Goal: Information Seeking & Learning: Learn about a topic

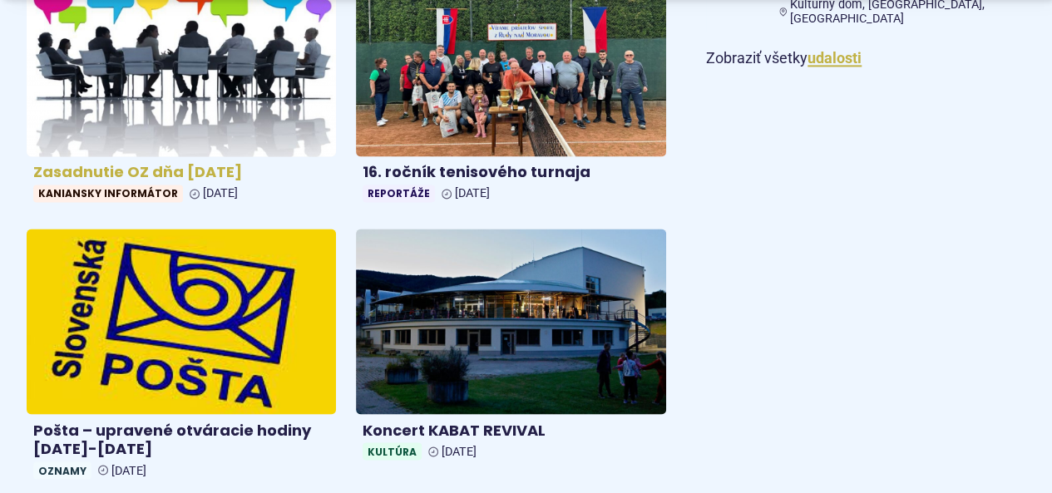
scroll to position [1289, 0]
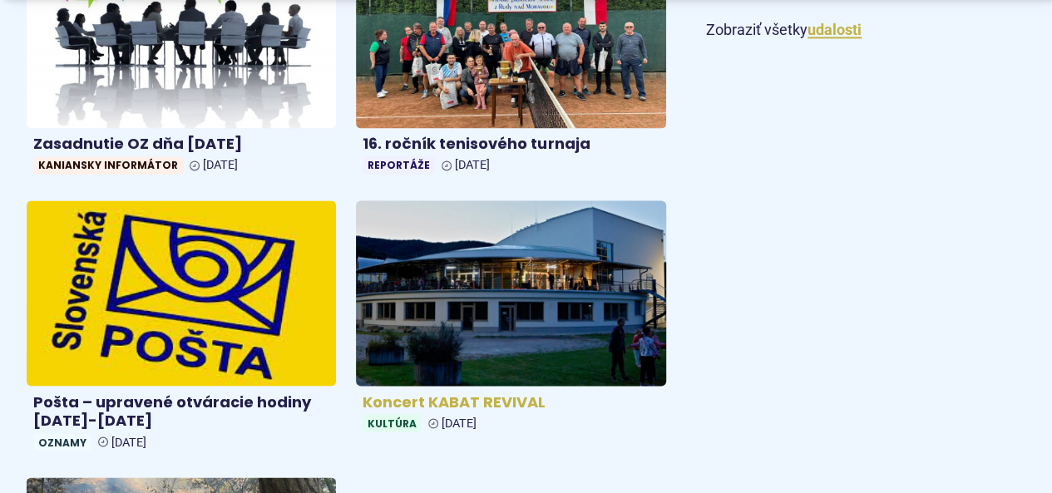
click at [446, 309] on img at bounding box center [511, 292] width 356 height 213
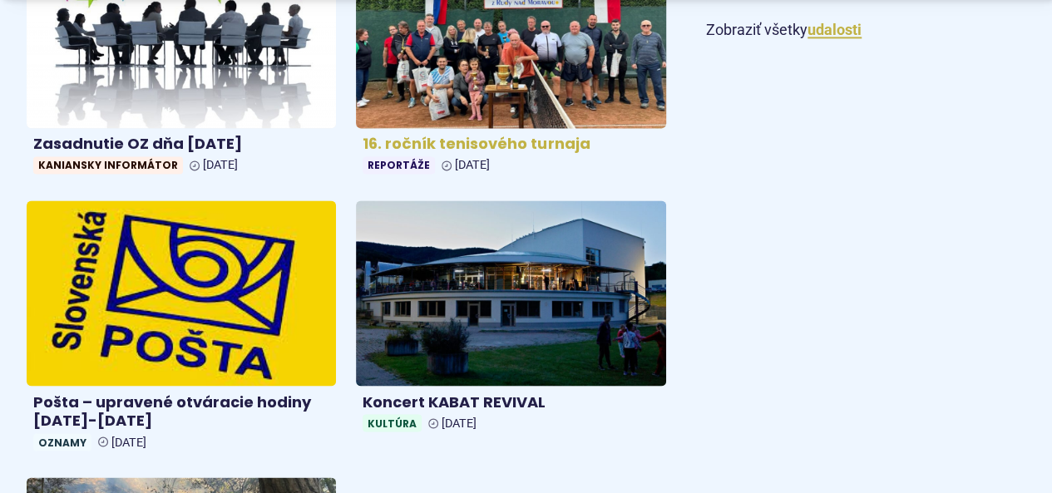
click at [417, 81] on img at bounding box center [511, 34] width 356 height 213
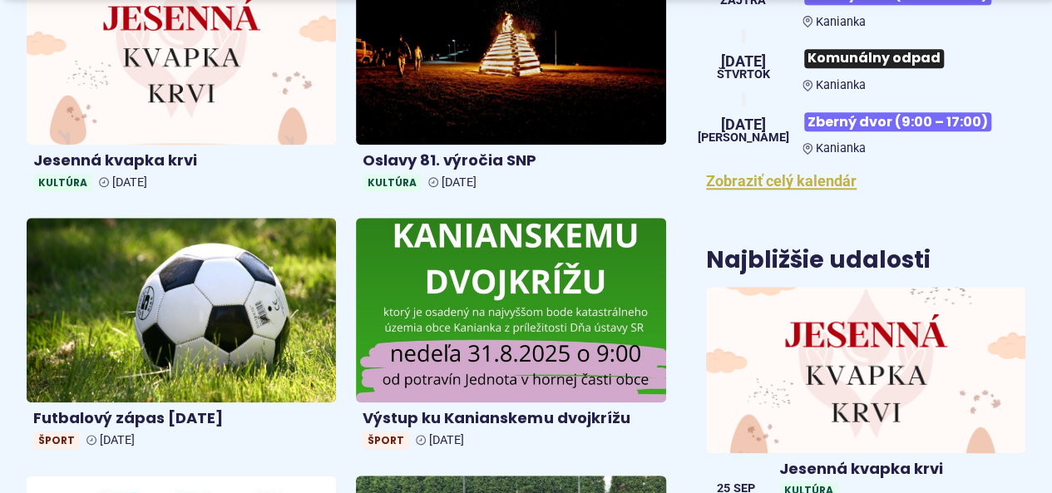
scroll to position [757, 0]
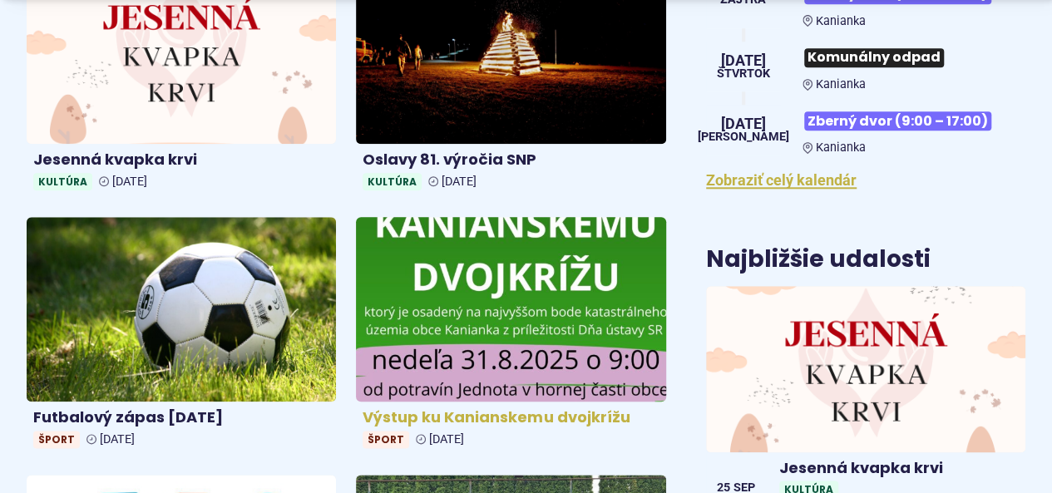
click at [401, 300] on img at bounding box center [511, 309] width 356 height 213
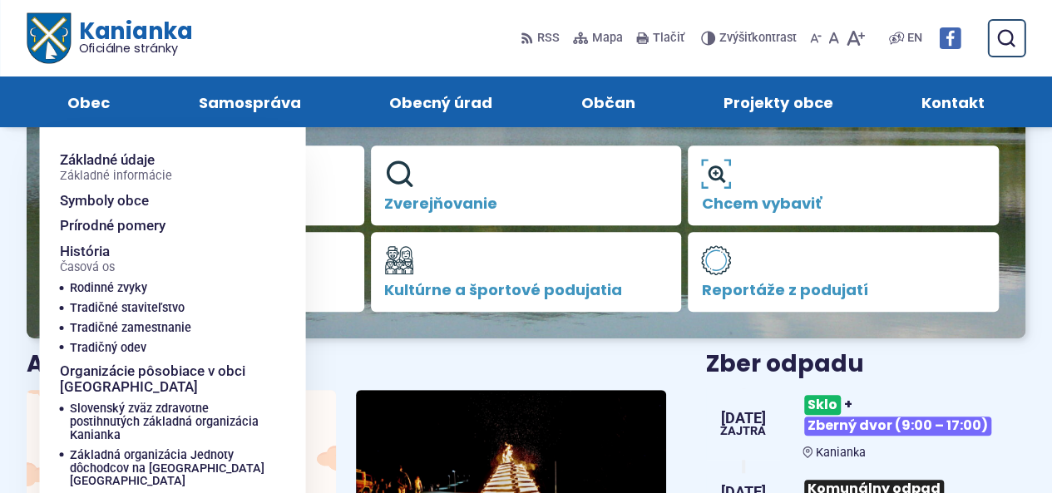
scroll to position [324, 0]
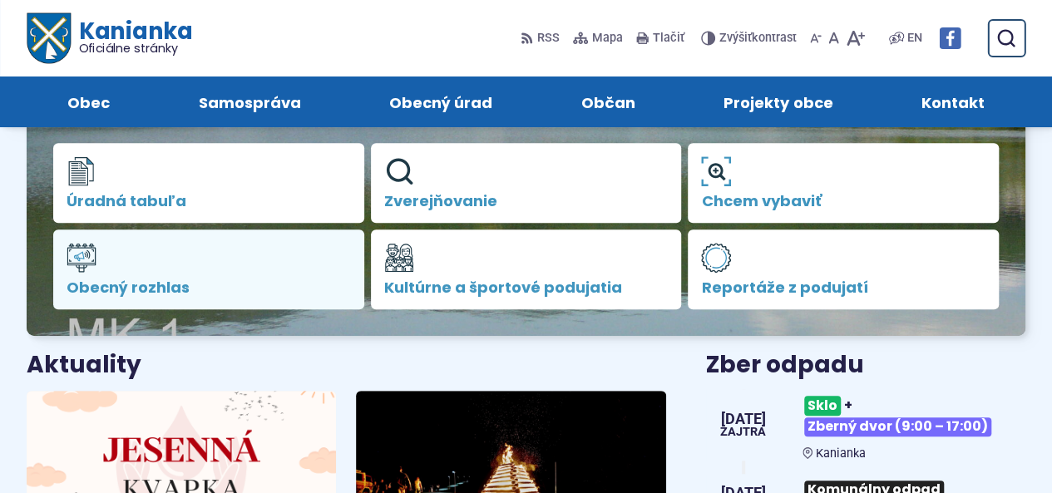
click at [218, 292] on span "Obecný rozhlas" at bounding box center [209, 287] width 284 height 17
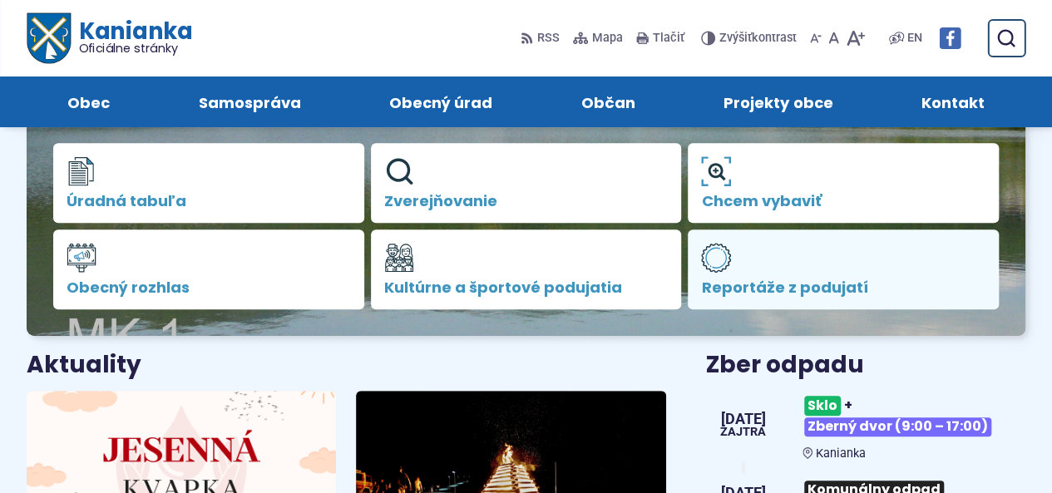
click at [782, 279] on span "Reportáže z podujatí" at bounding box center [843, 287] width 284 height 17
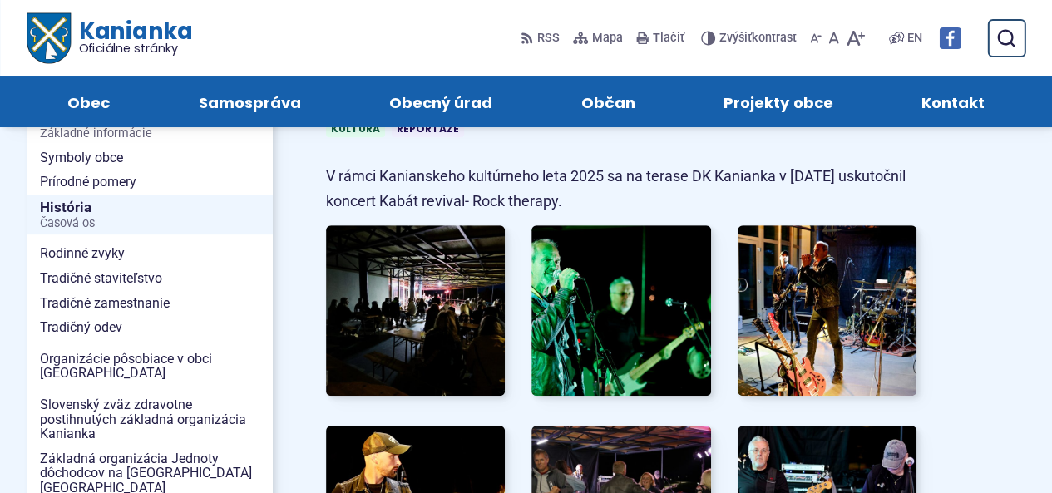
scroll to position [299, 0]
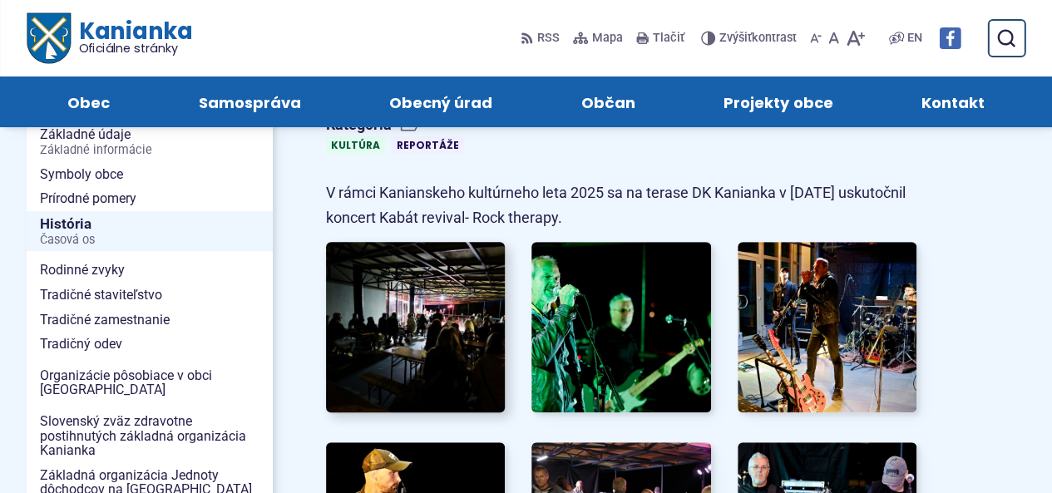
click at [413, 310] on img at bounding box center [415, 327] width 197 height 187
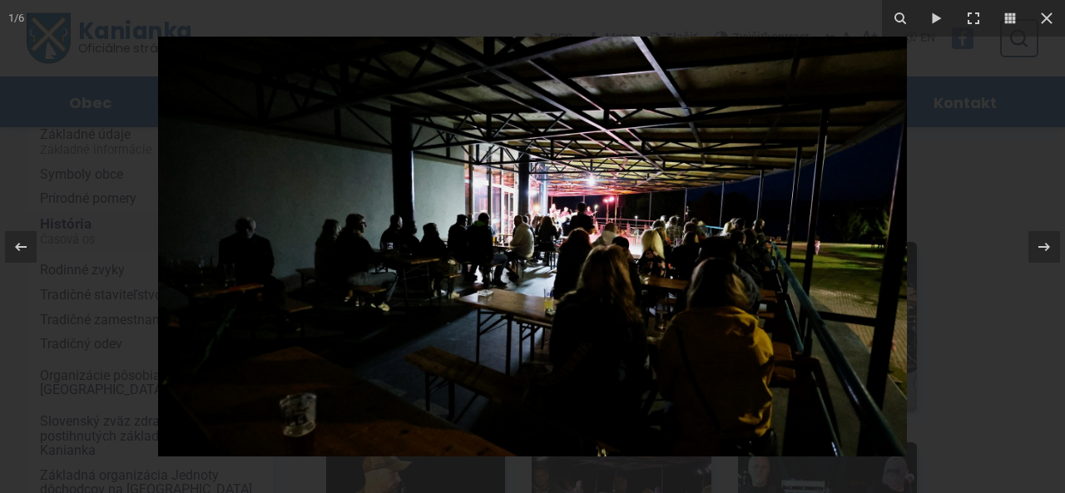
click at [965, 277] on div at bounding box center [532, 246] width 1065 height 493
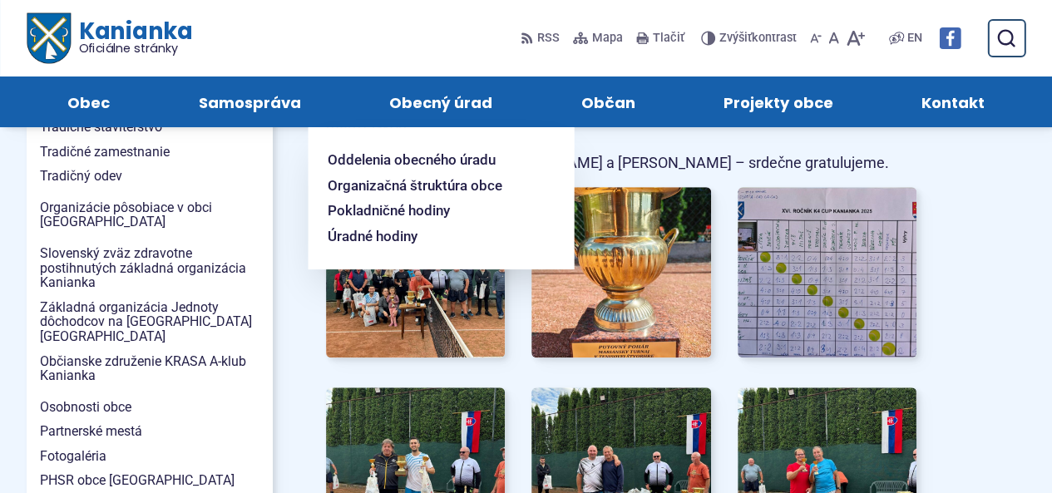
scroll to position [466, 0]
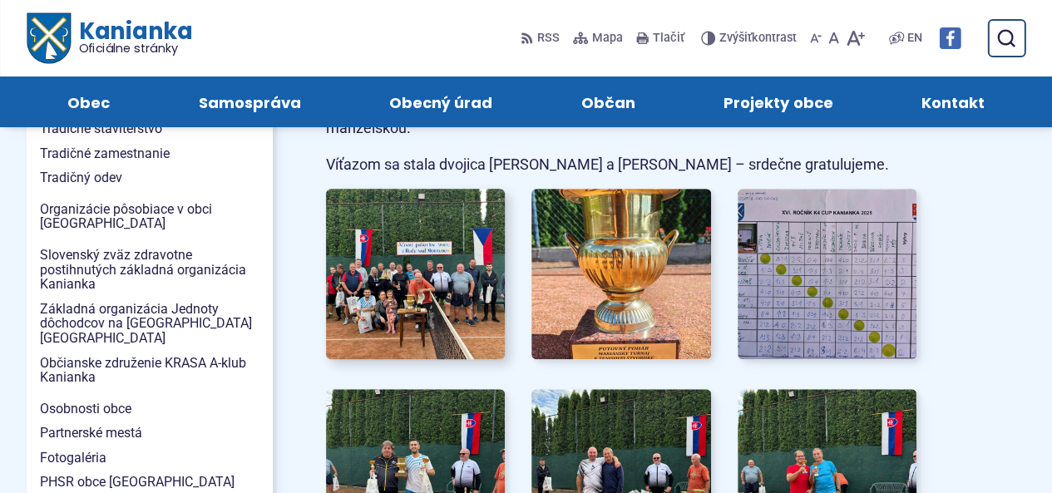
click at [436, 302] on img at bounding box center [415, 273] width 197 height 187
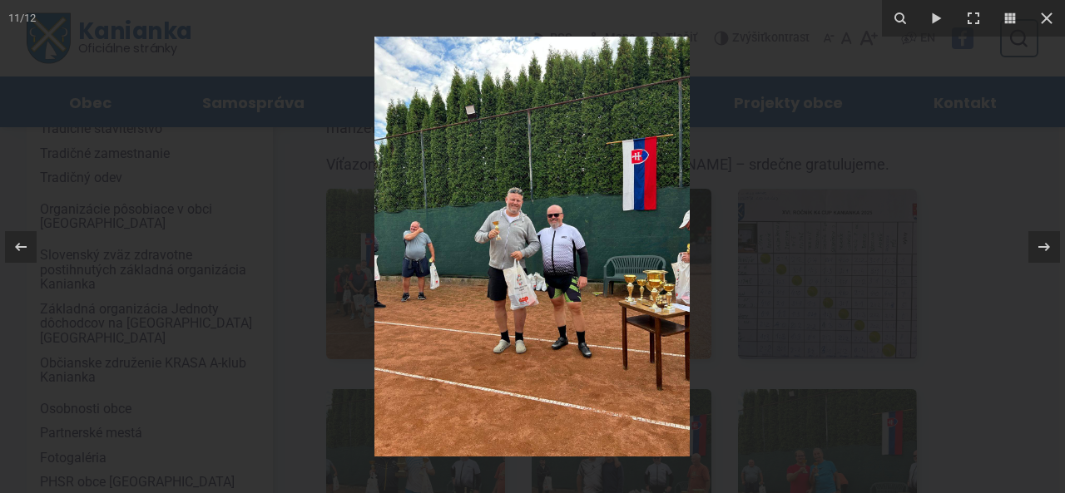
click at [321, 202] on div at bounding box center [532, 246] width 1065 height 493
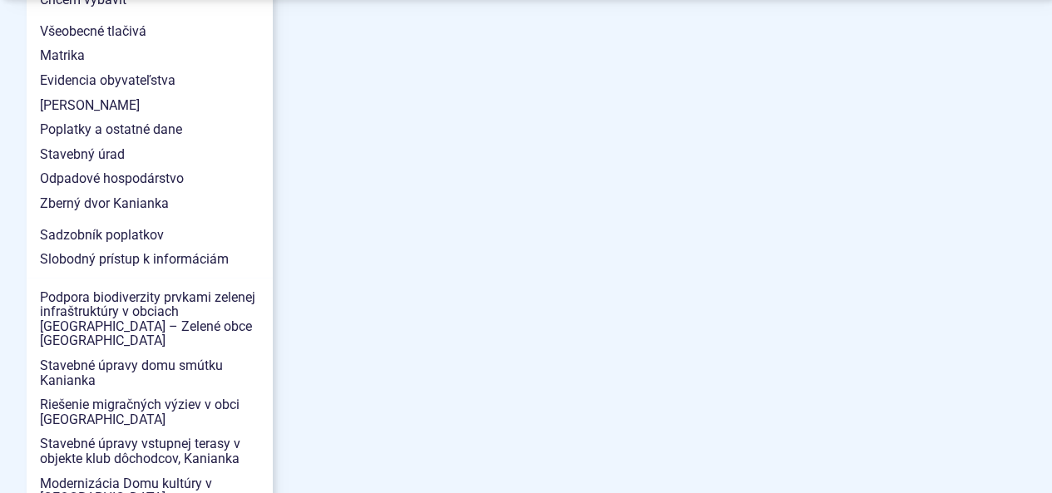
scroll to position [1697, 0]
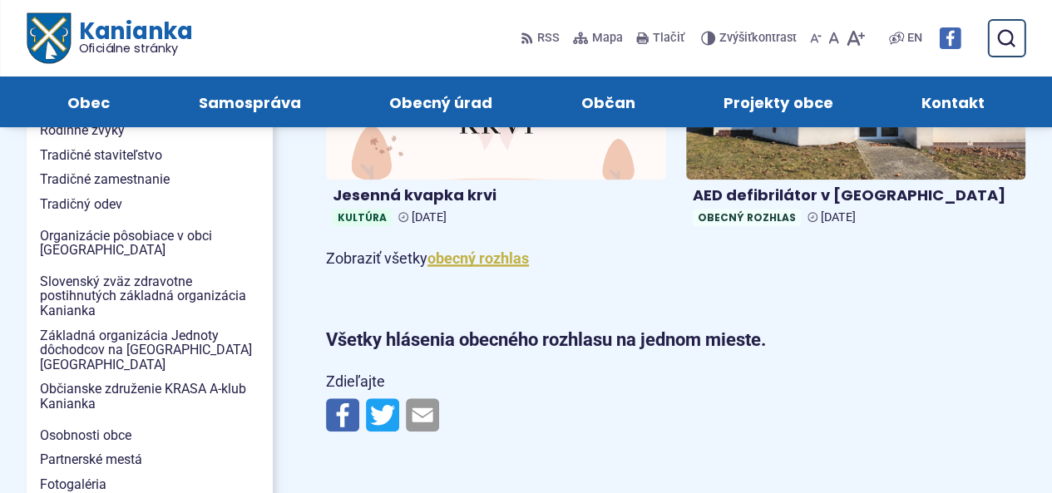
scroll to position [299, 0]
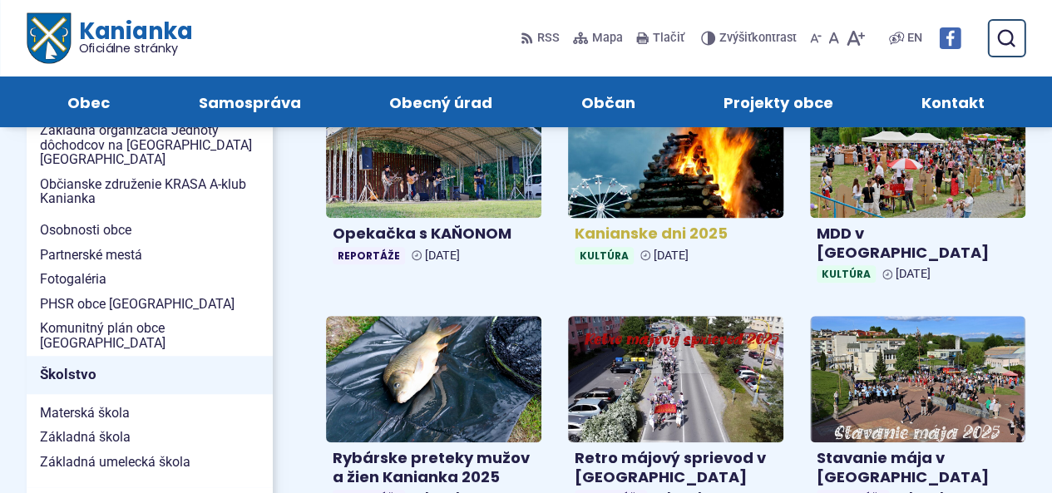
scroll to position [566, 0]
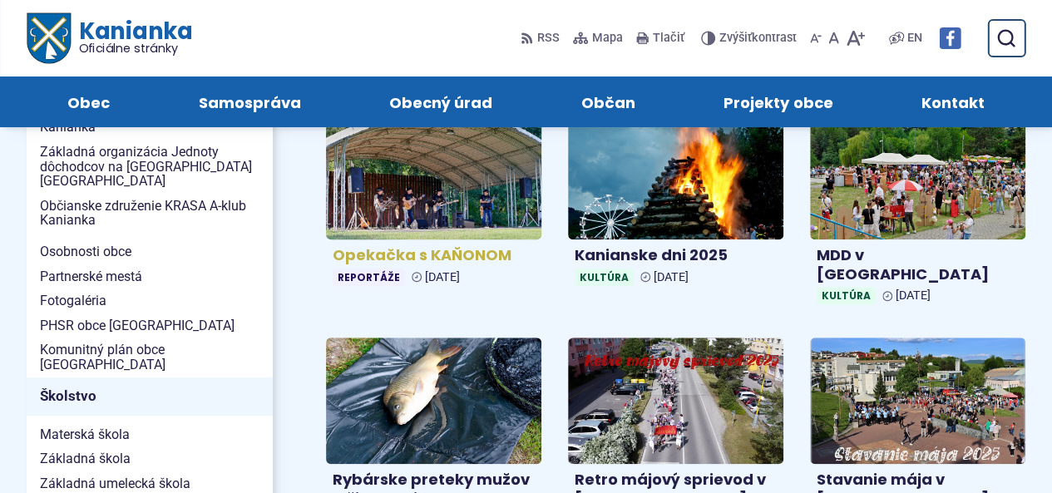
click at [442, 165] on img at bounding box center [434, 177] width 248 height 146
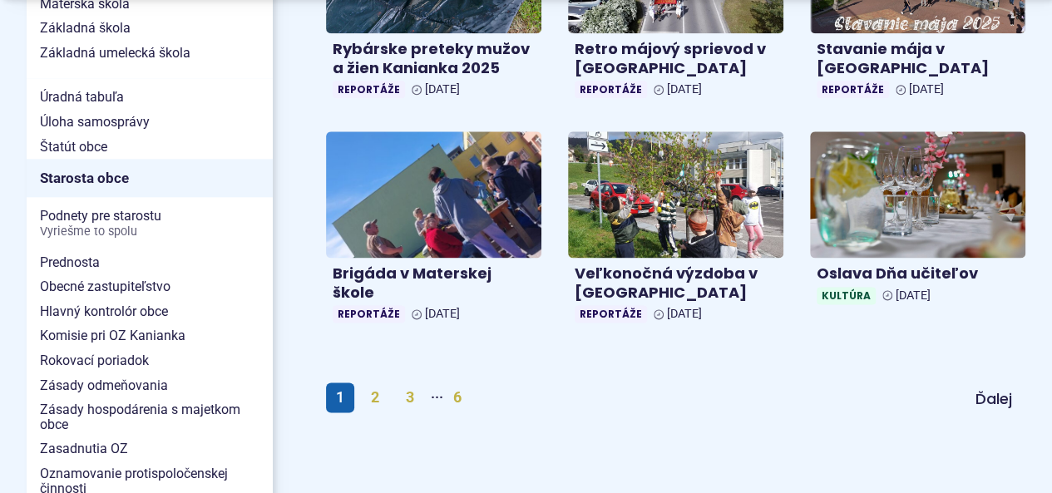
scroll to position [998, 0]
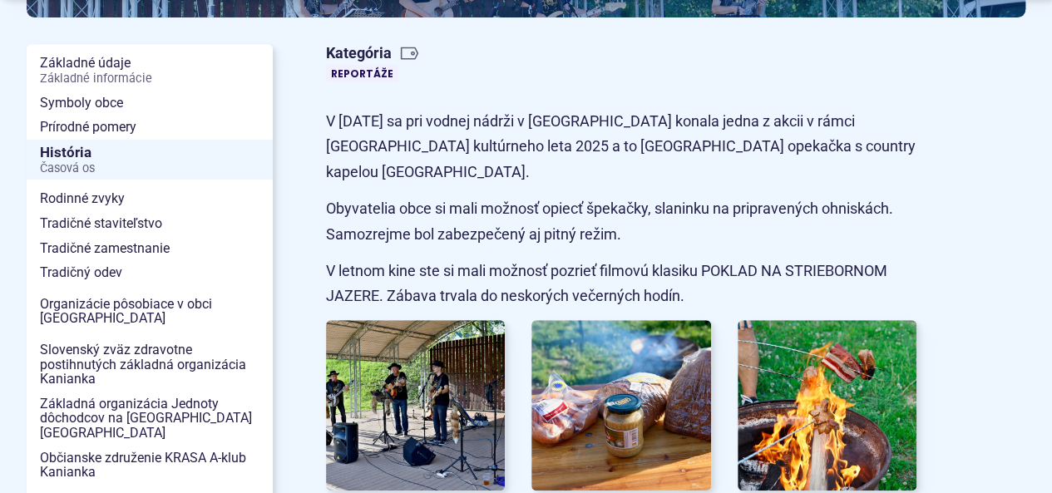
scroll to position [499, 0]
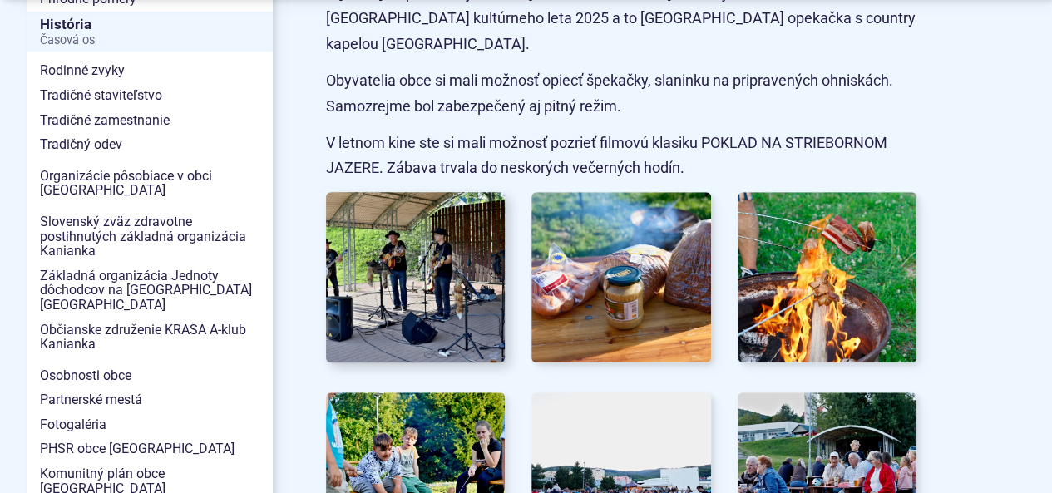
click at [426, 234] on img at bounding box center [415, 277] width 197 height 187
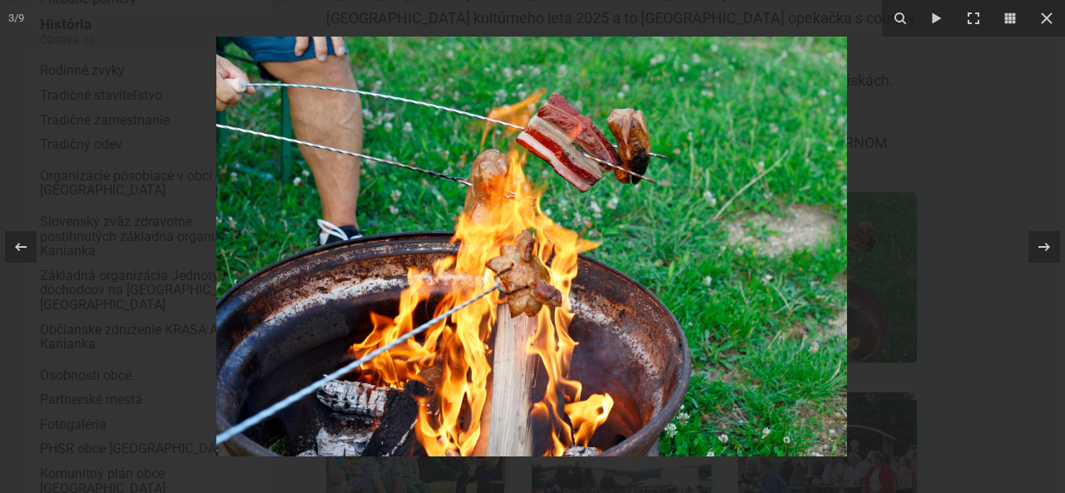
click at [185, 175] on div at bounding box center [532, 246] width 1065 height 493
